Goal: Task Accomplishment & Management: Manage account settings

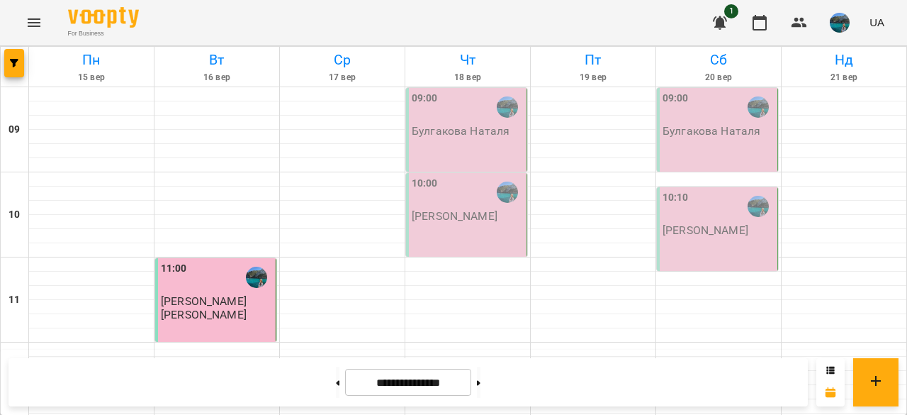
scroll to position [755, 0]
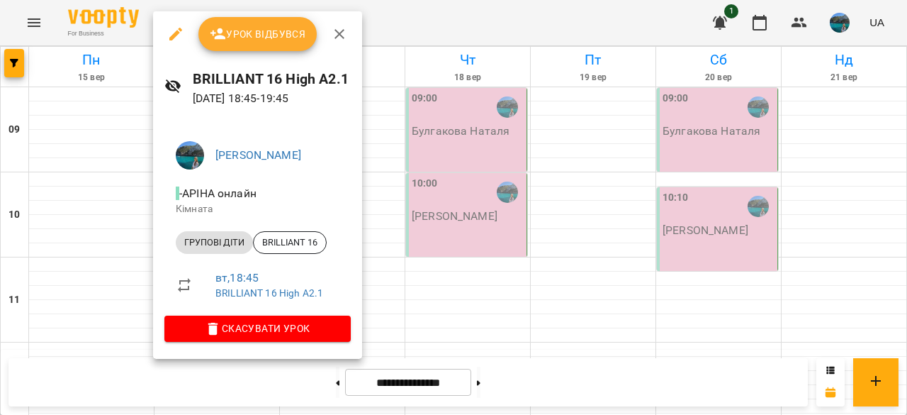
click at [236, 39] on span "Урок відбувся" at bounding box center [258, 34] width 96 height 17
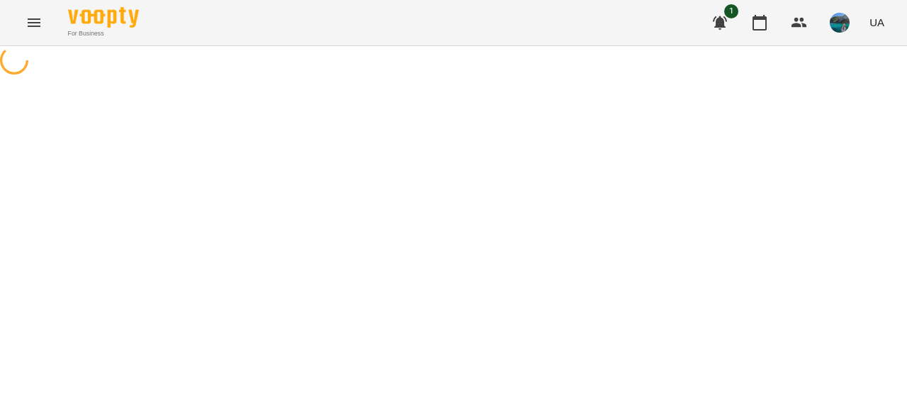
click at [843, 37] on button "button" at bounding box center [839, 22] width 37 height 37
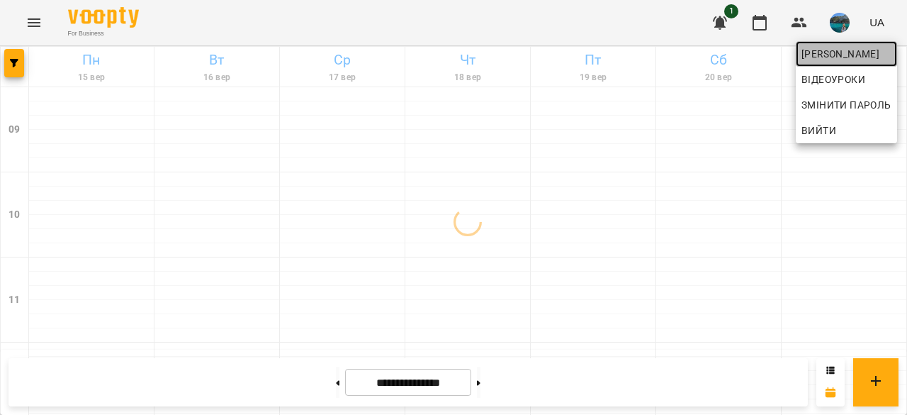
click at [847, 50] on span "[PERSON_NAME]" at bounding box center [847, 53] width 90 height 17
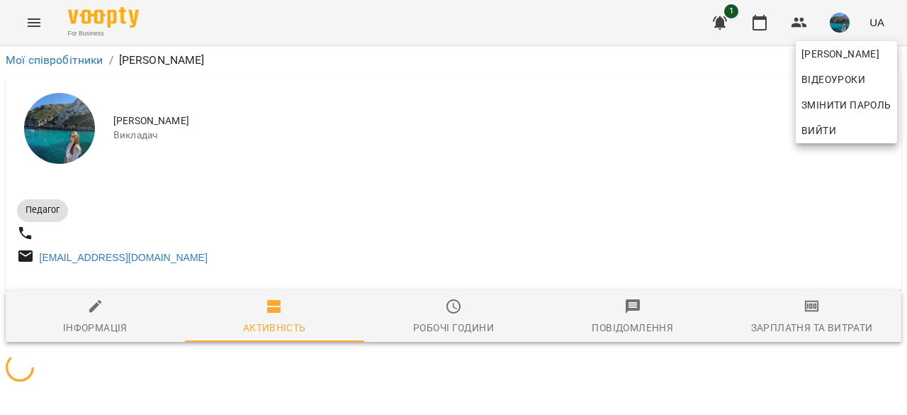
click at [804, 325] on div at bounding box center [453, 207] width 907 height 415
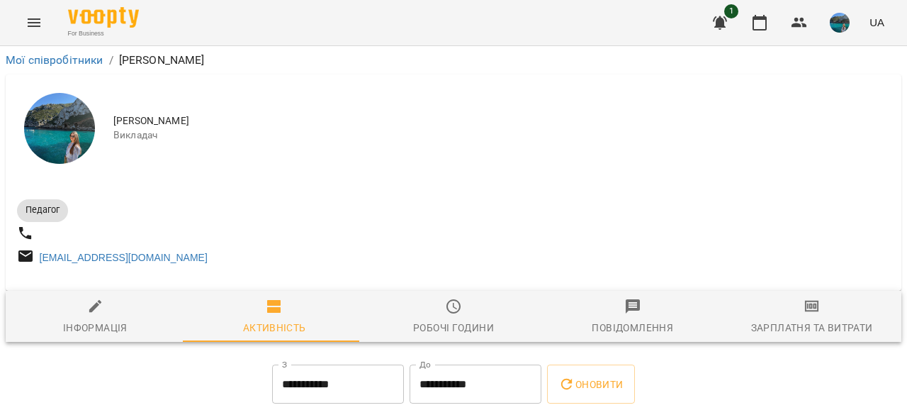
click at [799, 334] on div "Зарплатня та Витрати" at bounding box center [812, 327] width 122 height 17
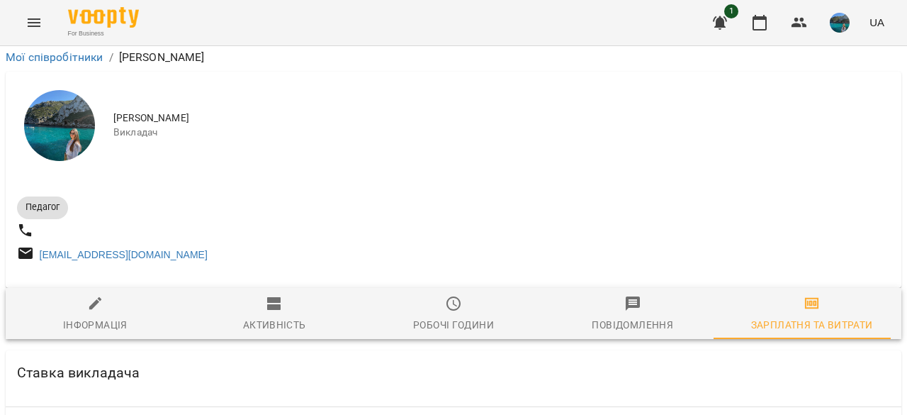
scroll to position [425, 0]
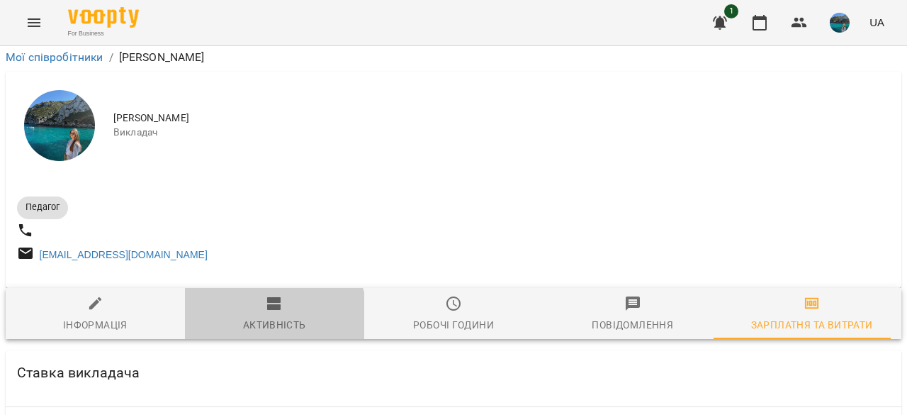
click at [261, 316] on div "Активність" at bounding box center [274, 324] width 63 height 17
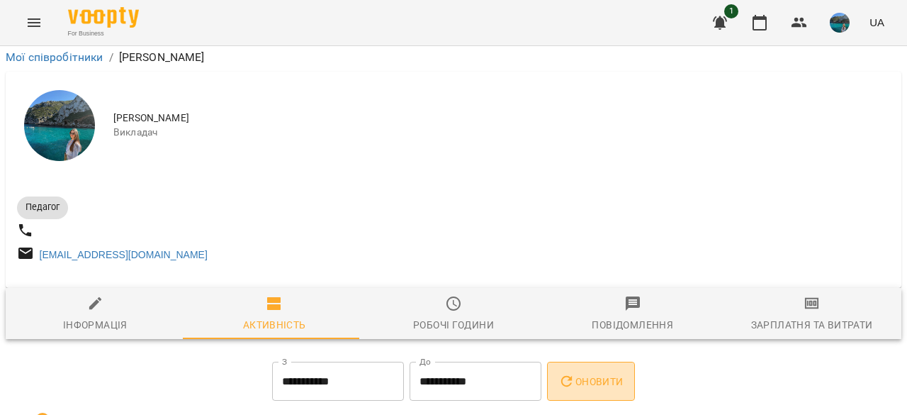
click at [571, 361] on button "Оновити" at bounding box center [590, 381] width 87 height 40
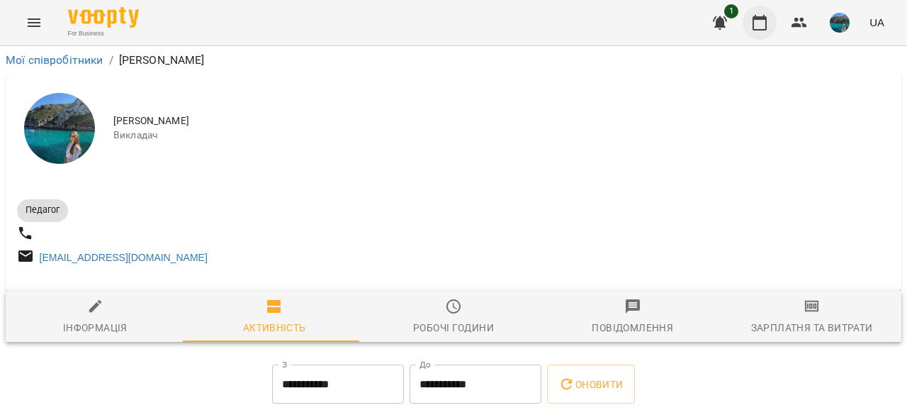
click at [757, 21] on icon "button" at bounding box center [759, 22] width 17 height 17
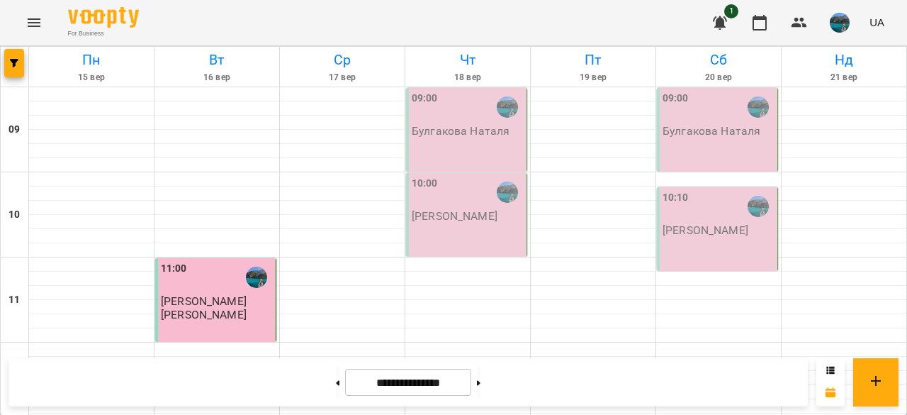
scroll to position [755, 0]
